Goal: Task Accomplishment & Management: Use online tool/utility

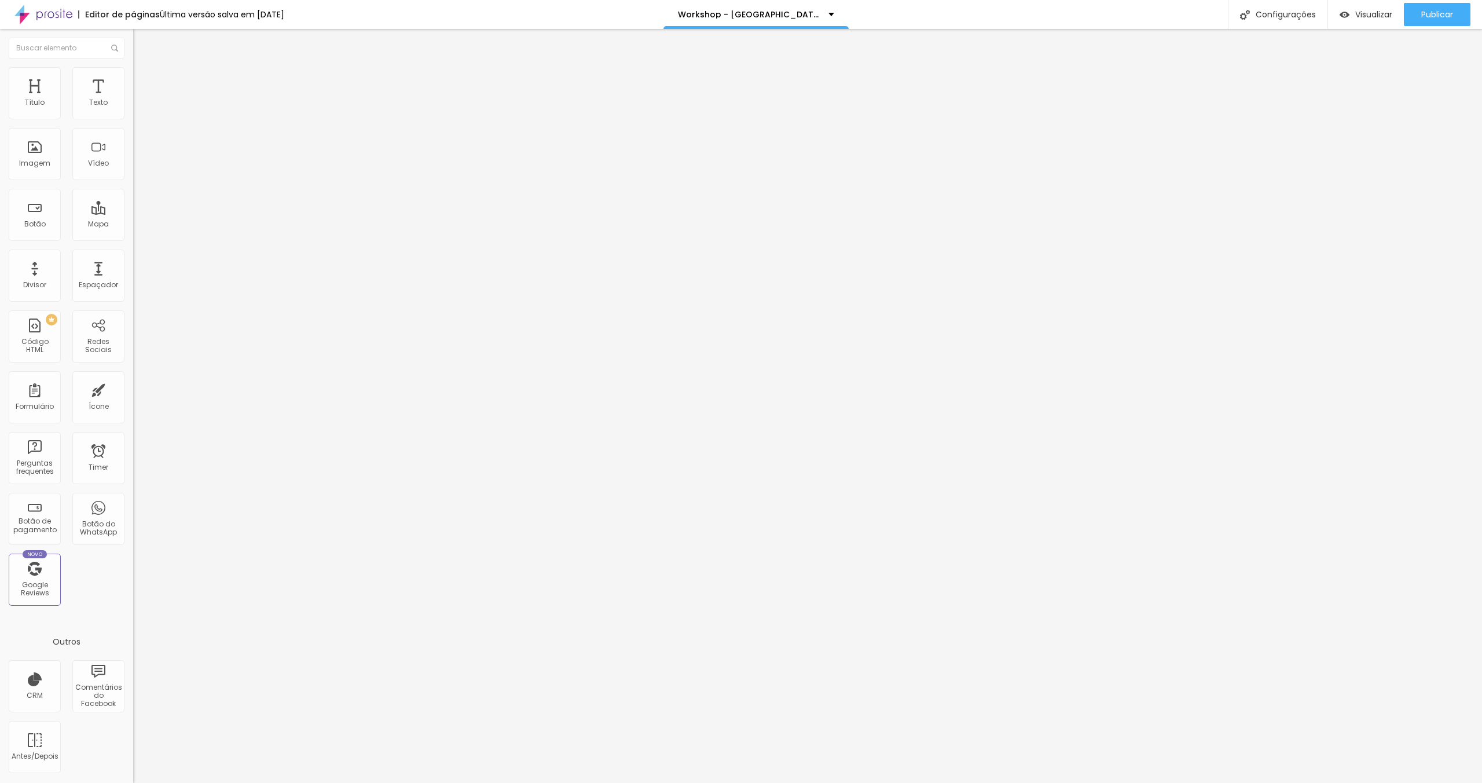
click at [144, 82] on span "Avançado" at bounding box center [163, 87] width 38 height 10
click at [133, 432] on div at bounding box center [199, 432] width 133 height 0
click at [133, 439] on div at bounding box center [199, 439] width 133 height 0
click at [133, 446] on div at bounding box center [199, 446] width 133 height 0
drag, startPoint x: 105, startPoint y: 77, endPoint x: 132, endPoint y: 163, distance: 89.7
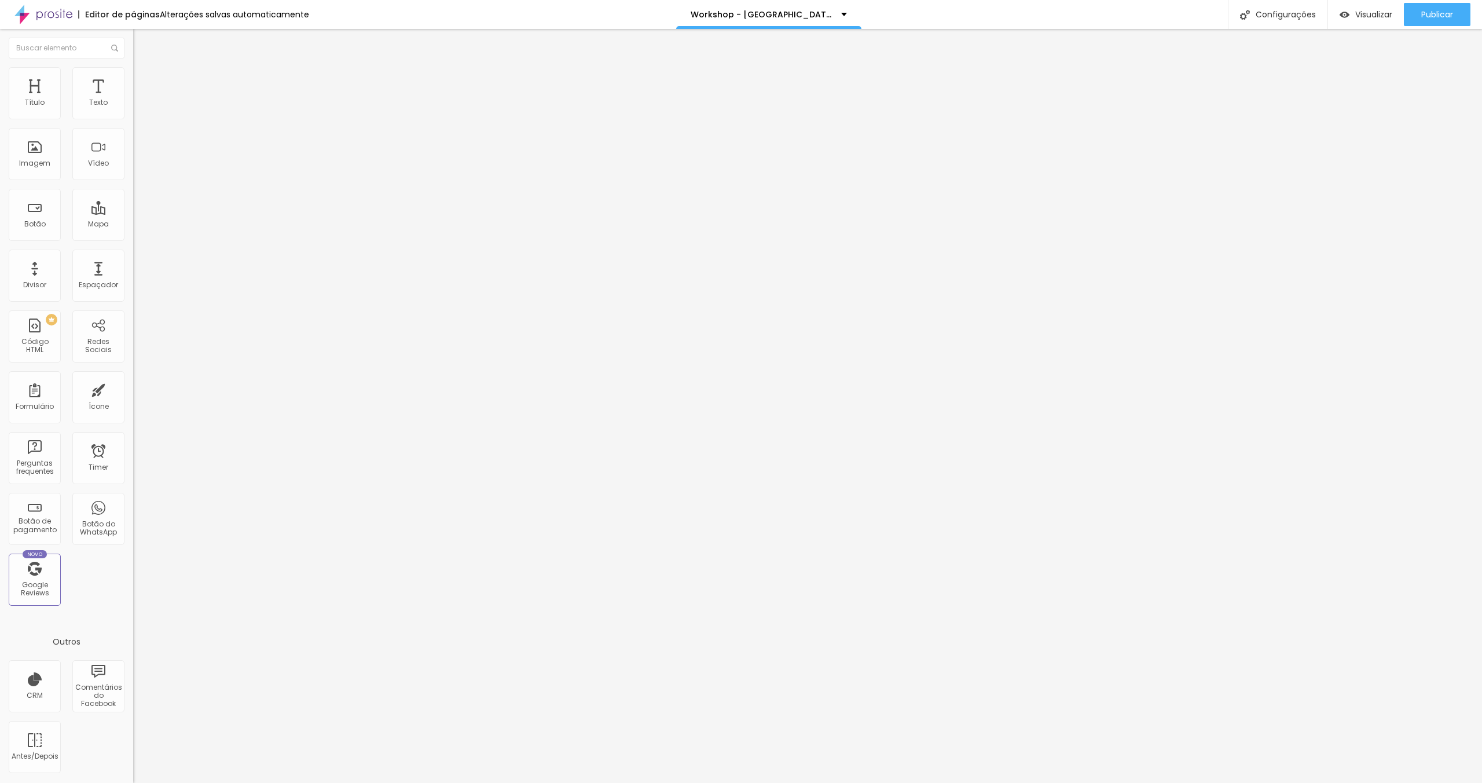
click at [133, 79] on li "Avançado" at bounding box center [199, 85] width 133 height 12
drag, startPoint x: 105, startPoint y: 171, endPoint x: 105, endPoint y: 178, distance: 7.5
click at [133, 432] on div at bounding box center [199, 432] width 133 height 0
click at [133, 439] on div at bounding box center [199, 439] width 133 height 0
click at [133, 446] on div at bounding box center [199, 446] width 133 height 0
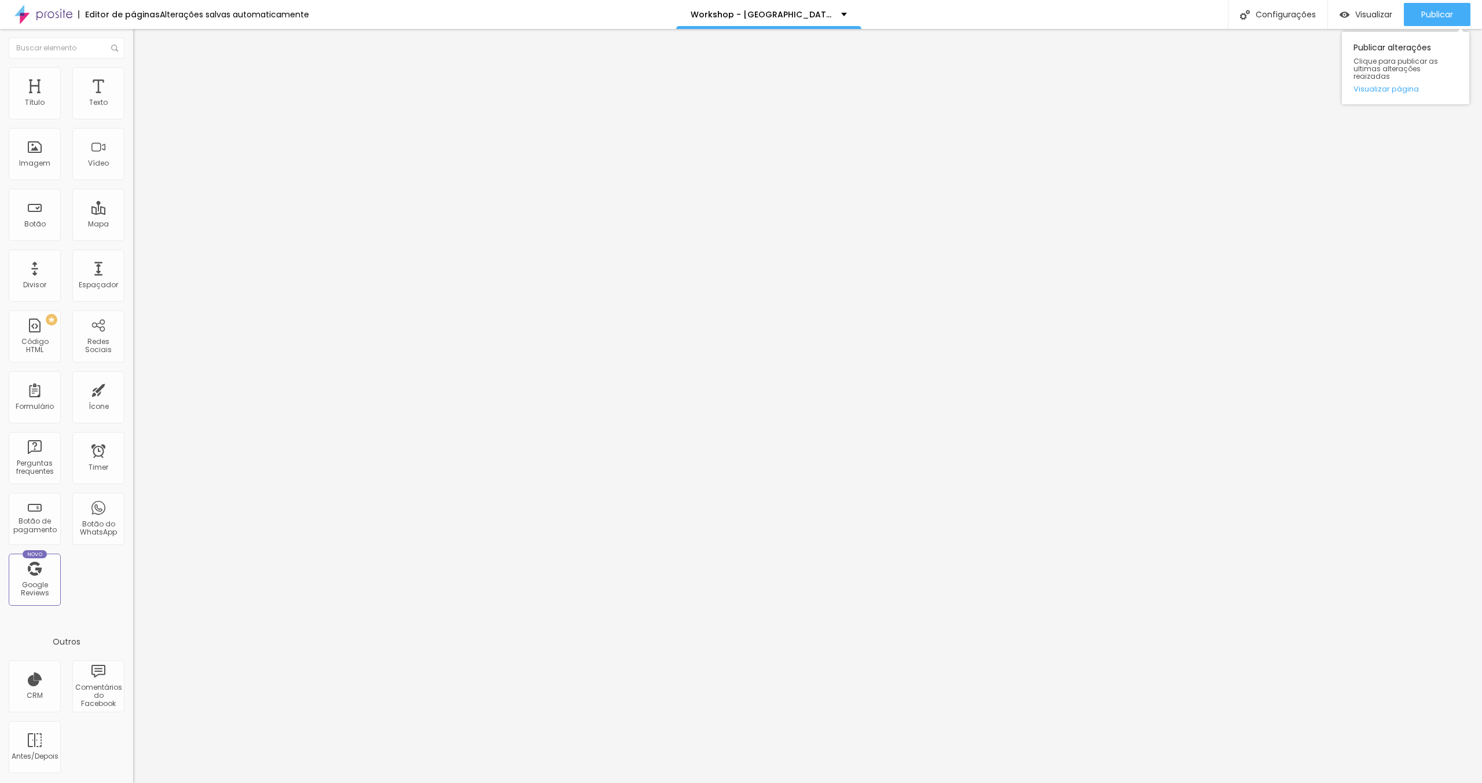
drag, startPoint x: 1439, startPoint y: 18, endPoint x: 1431, endPoint y: 32, distance: 15.8
click at [1439, 18] on span "Publicar" at bounding box center [1438, 14] width 32 height 9
click at [144, 85] on span "Avançado" at bounding box center [163, 87] width 38 height 10
click at [133, 425] on li "Celular" at bounding box center [199, 428] width 133 height 7
drag, startPoint x: 123, startPoint y: 174, endPoint x: 117, endPoint y: 191, distance: 18.0
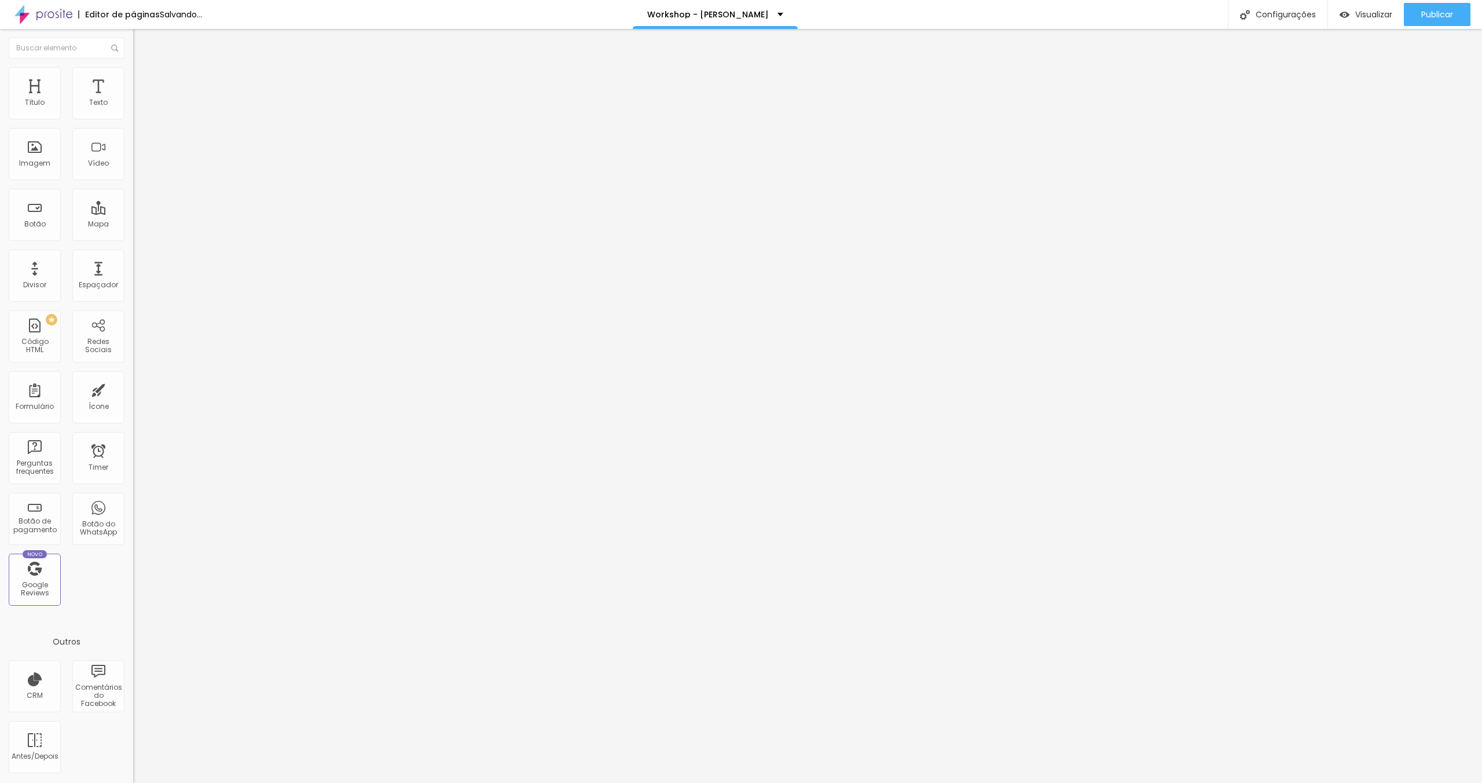
click at [133, 432] on div at bounding box center [199, 432] width 133 height 0
click at [133, 439] on div at bounding box center [199, 439] width 133 height 0
click at [133, 446] on div at bounding box center [199, 446] width 133 height 0
click at [133, 79] on li "Avançado" at bounding box center [199, 85] width 133 height 12
click at [133, 432] on div at bounding box center [199, 432] width 133 height 0
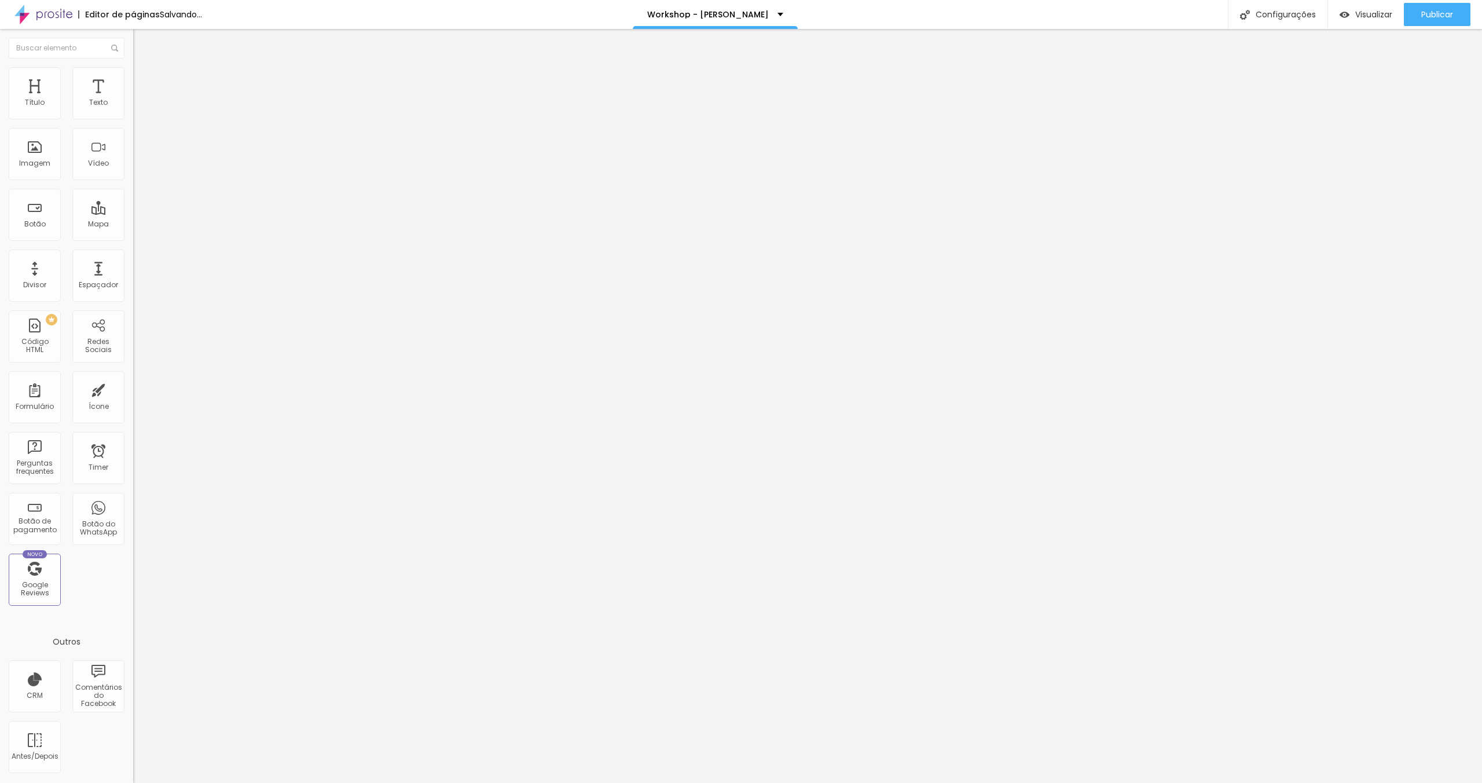
click at [133, 439] on div at bounding box center [199, 439] width 133 height 0
click at [133, 446] on div at bounding box center [199, 446] width 133 height 0
click at [1435, 25] on div "Publicar" at bounding box center [1438, 14] width 32 height 23
click at [133, 67] on li "Avançado" at bounding box center [199, 73] width 133 height 12
drag, startPoint x: 113, startPoint y: 254, endPoint x: 116, endPoint y: 277, distance: 23.9
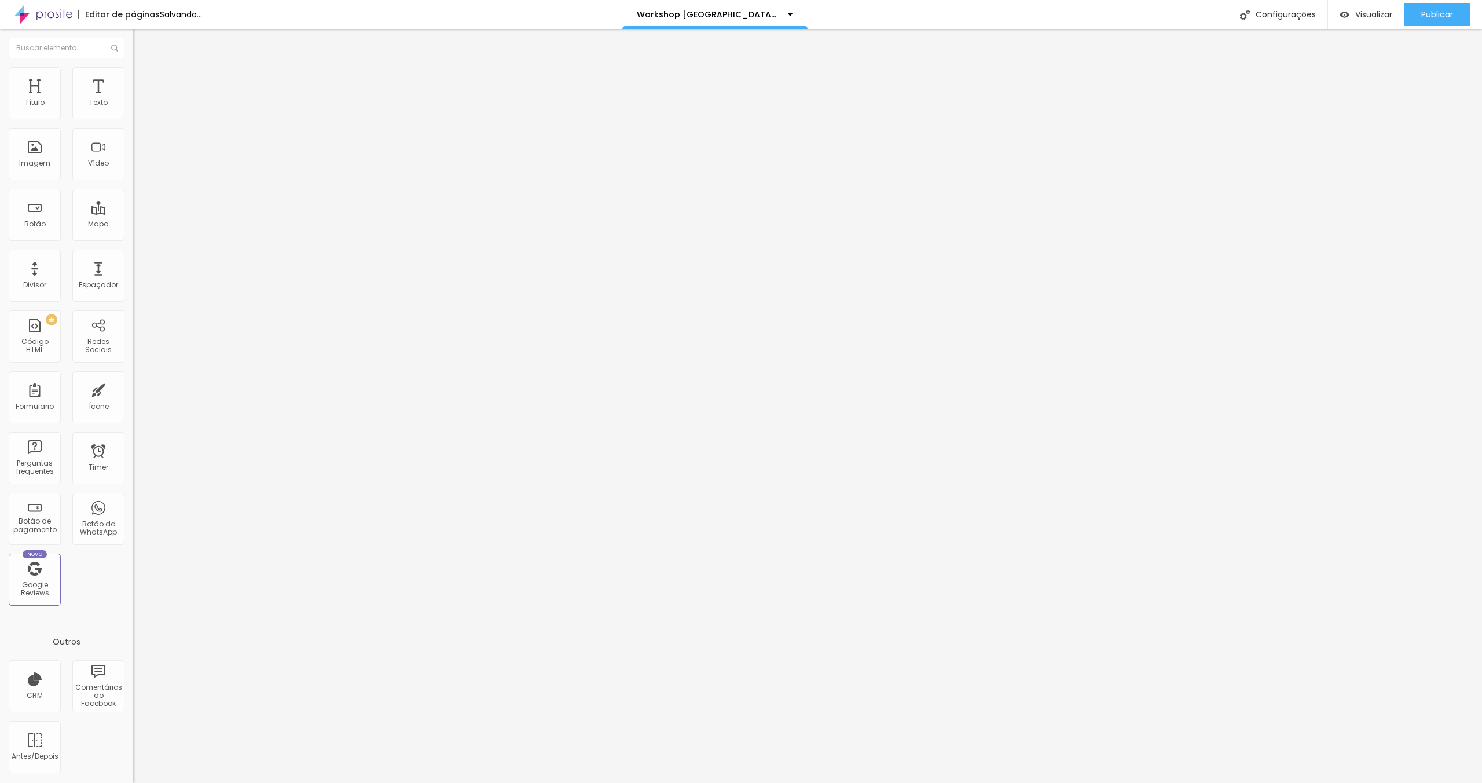
click at [133, 486] on div at bounding box center [199, 486] width 133 height 0
drag, startPoint x: 116, startPoint y: 282, endPoint x: 116, endPoint y: 296, distance: 14.5
click at [133, 493] on div at bounding box center [199, 493] width 133 height 0
click at [133, 500] on div at bounding box center [199, 500] width 133 height 0
click at [133, 67] on li "Avançado" at bounding box center [199, 73] width 133 height 12
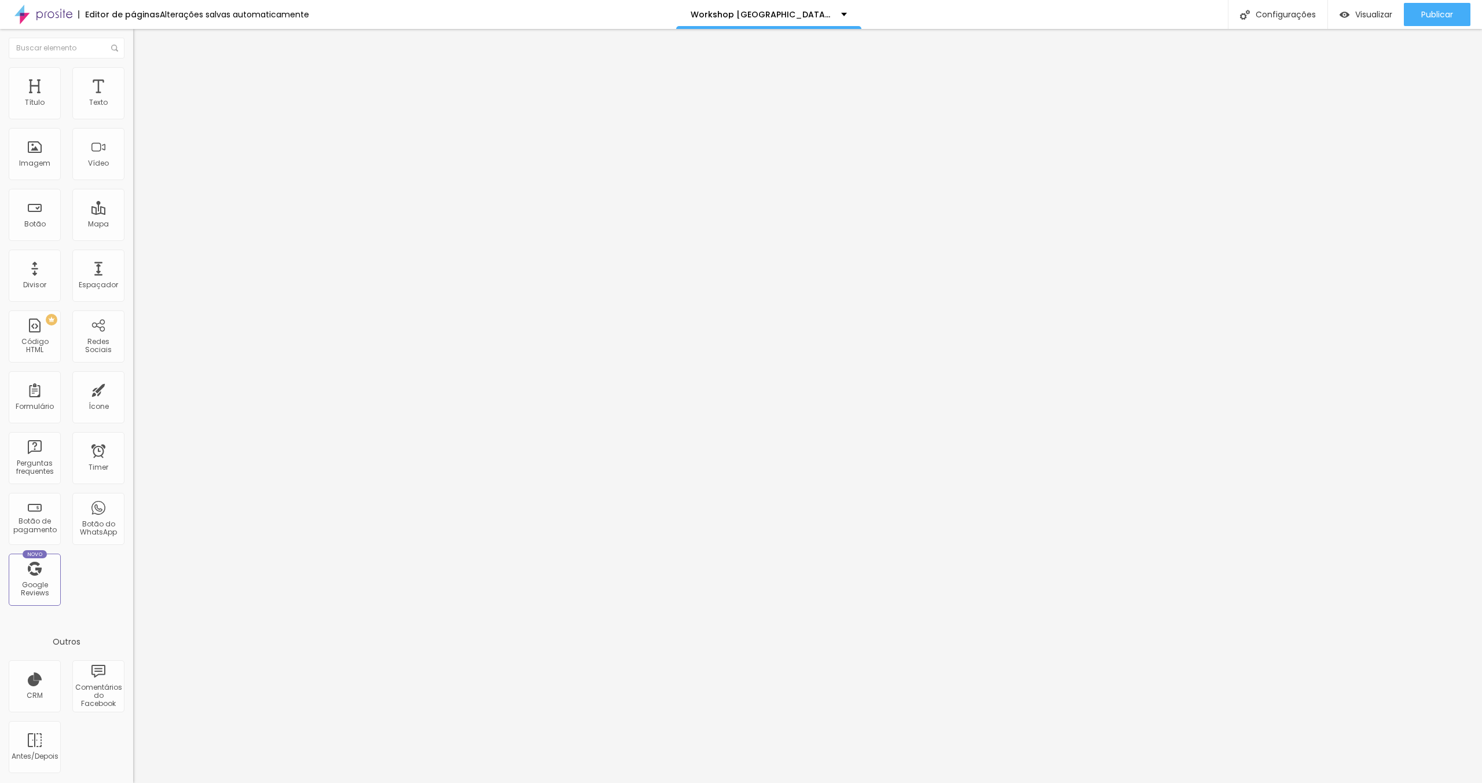
click at [133, 479] on li "Celular" at bounding box center [199, 482] width 133 height 7
click at [133, 486] on div at bounding box center [199, 486] width 133 height 0
drag, startPoint x: 115, startPoint y: 280, endPoint x: 116, endPoint y: 288, distance: 8.7
click at [133, 493] on div at bounding box center [199, 493] width 133 height 0
click at [133, 500] on div at bounding box center [199, 500] width 133 height 0
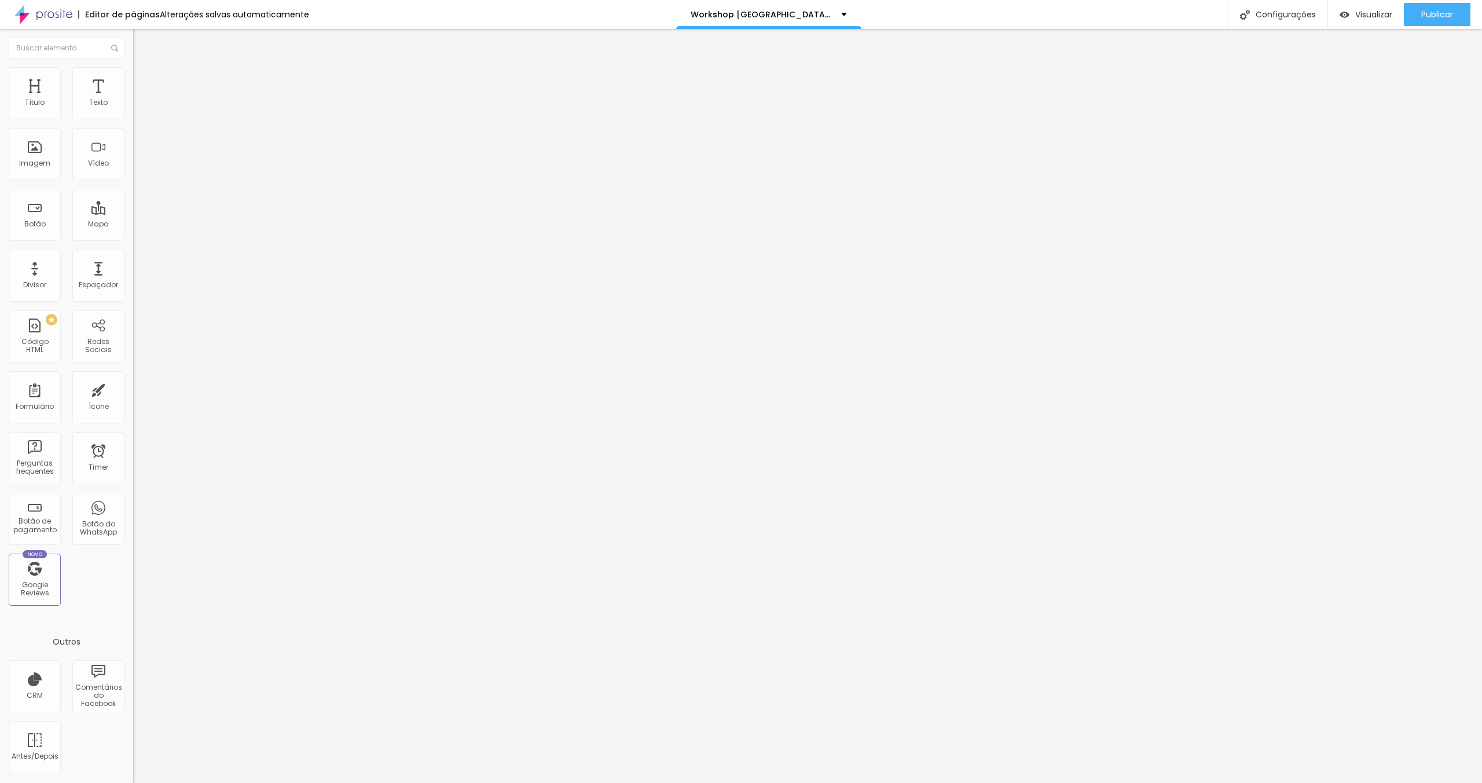
click at [144, 80] on span "Avançado" at bounding box center [163, 75] width 38 height 10
click at [133, 67] on li "Avançado" at bounding box center [199, 73] width 133 height 12
click at [133, 486] on div at bounding box center [199, 486] width 133 height 0
drag, startPoint x: 114, startPoint y: 278, endPoint x: 116, endPoint y: 306, distance: 28.4
click at [133, 493] on div at bounding box center [199, 493] width 133 height 0
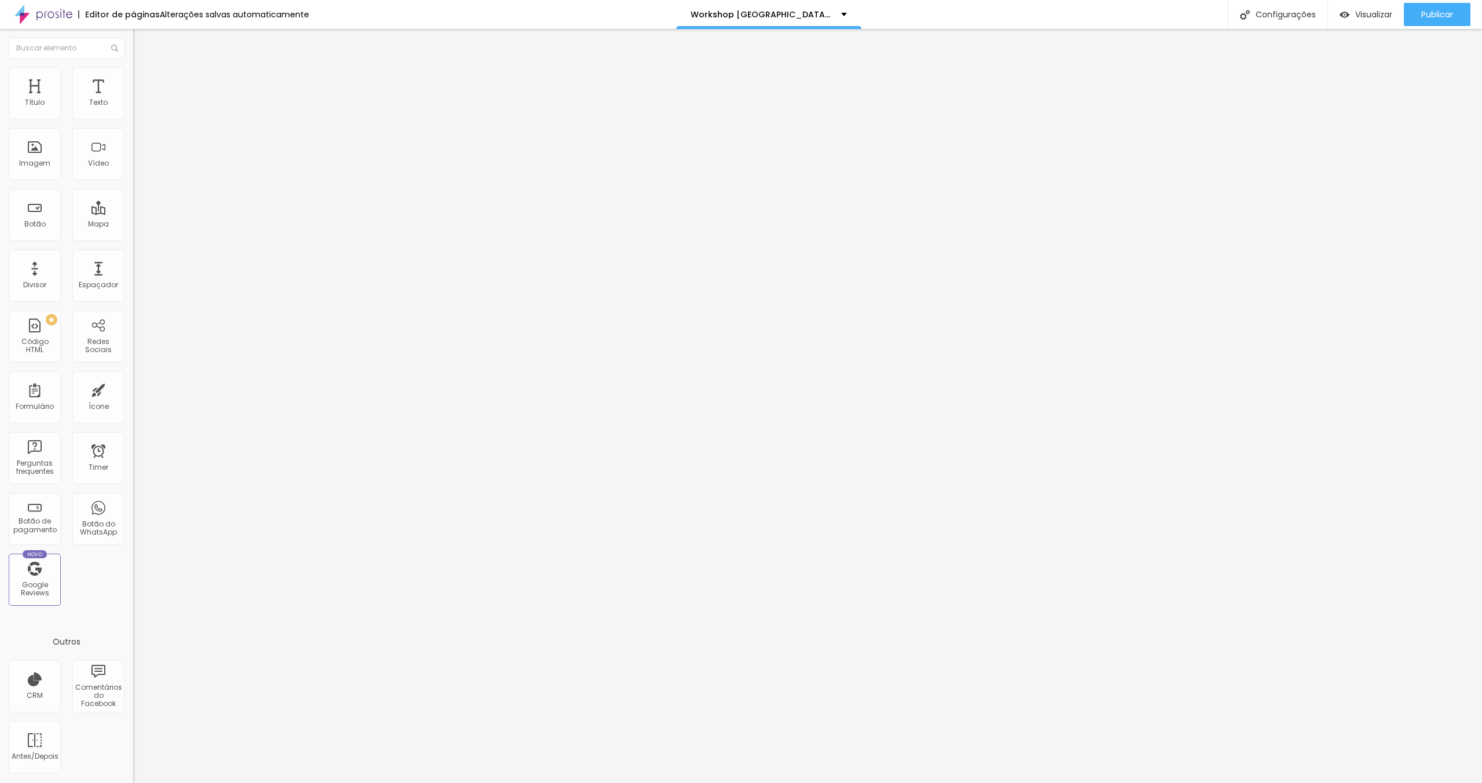
click at [133, 500] on div at bounding box center [199, 500] width 133 height 0
click at [133, 78] on ul "Conteúdo Avançado" at bounding box center [199, 67] width 133 height 23
click at [133, 52] on button "Editar Código HTML" at bounding box center [199, 42] width 133 height 27
click at [133, 74] on li "Avançado" at bounding box center [199, 73] width 133 height 12
drag, startPoint x: 116, startPoint y: 254, endPoint x: 115, endPoint y: 276, distance: 22.6
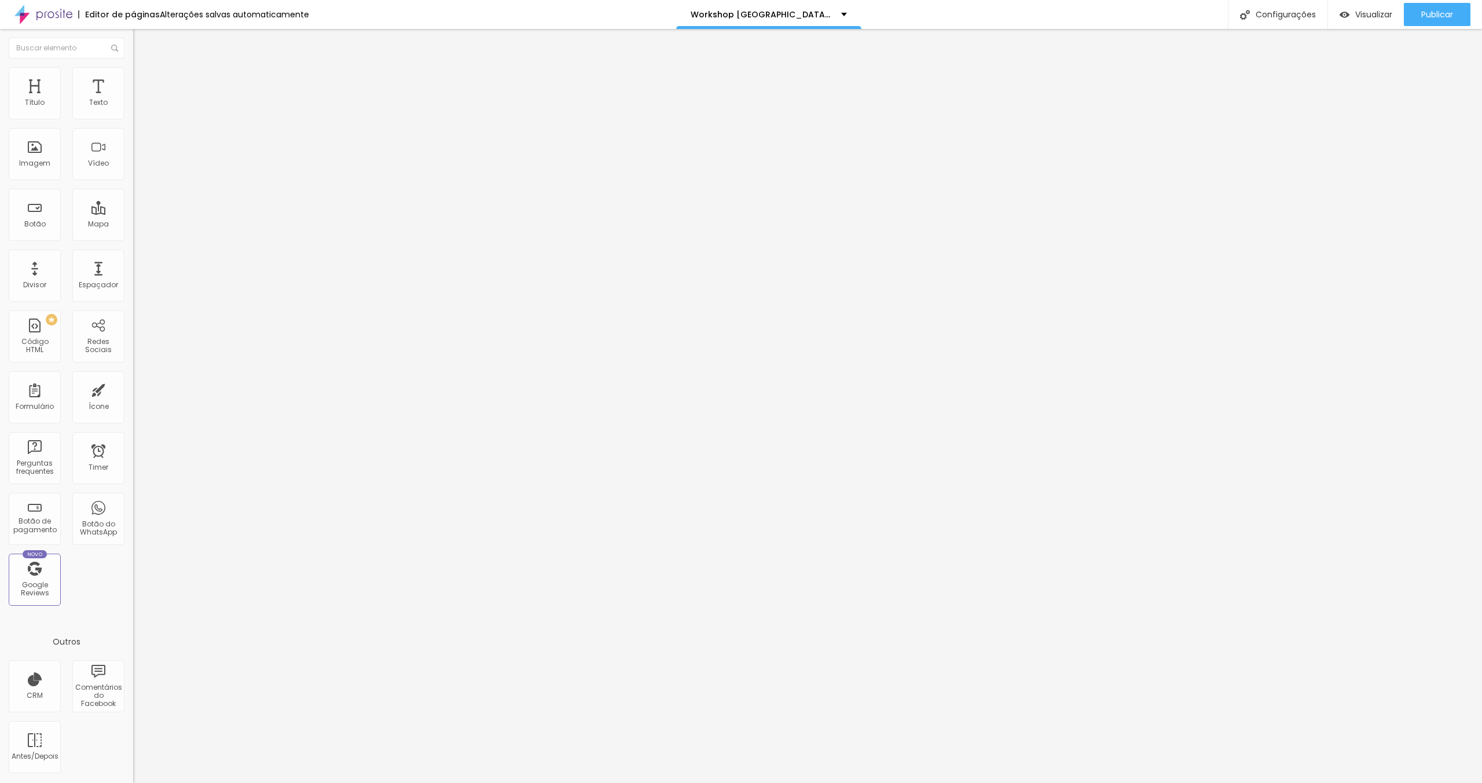
click at [133, 486] on div at bounding box center [199, 486] width 133 height 0
click at [133, 493] on div at bounding box center [199, 493] width 133 height 0
click at [133, 500] on div at bounding box center [199, 500] width 133 height 0
click at [1420, 17] on button "Publicar" at bounding box center [1437, 14] width 67 height 23
click at [1400, 85] on link "Visualizar página" at bounding box center [1406, 89] width 104 height 8
